Goal: Information Seeking & Learning: Learn about a topic

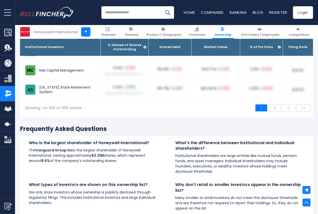
scroll to position [4152, 0]
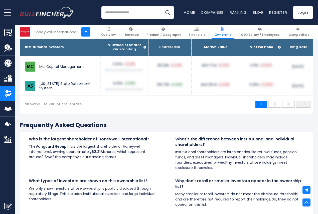
click at [302, 108] on span ">>" at bounding box center [302, 104] width 9 height 8
click at [299, 108] on span ">>" at bounding box center [302, 104] width 9 height 8
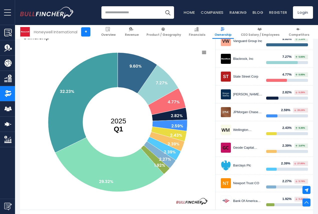
scroll to position [0, 0]
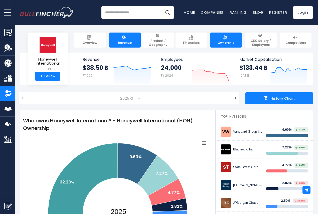
click at [121, 41] on span "Revenue" at bounding box center [125, 43] width 14 height 4
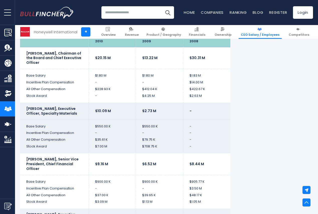
scroll to position [1025, 0]
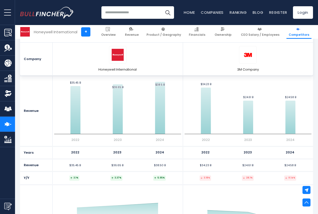
scroll to position [550, 0]
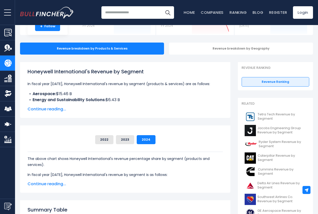
scroll to position [50, 0]
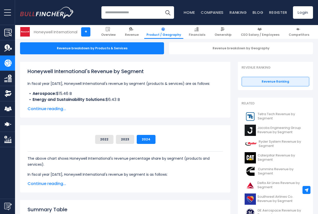
click at [51, 109] on span "Continue reading..." at bounding box center [125, 109] width 195 height 6
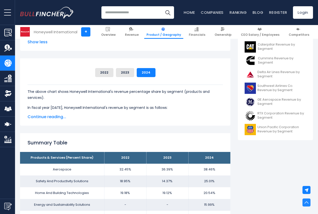
scroll to position [175, 0]
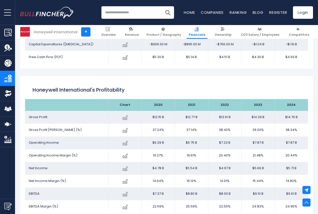
scroll to position [671, 0]
